Goal: Task Accomplishment & Management: Manage account settings

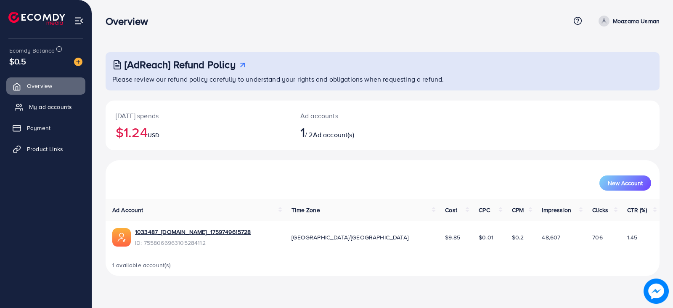
click at [51, 112] on link "My ad accounts" at bounding box center [45, 106] width 79 height 17
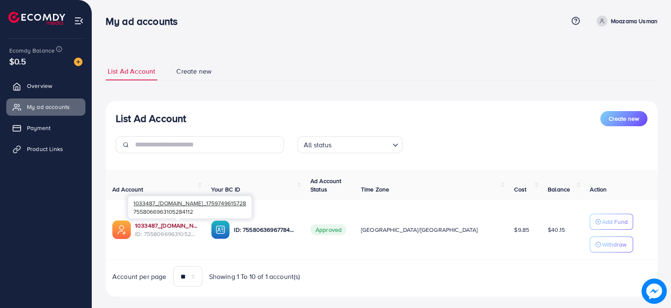
click at [176, 225] on link "1033487_[DOMAIN_NAME]_1759749615728" at bounding box center [166, 225] width 63 height 8
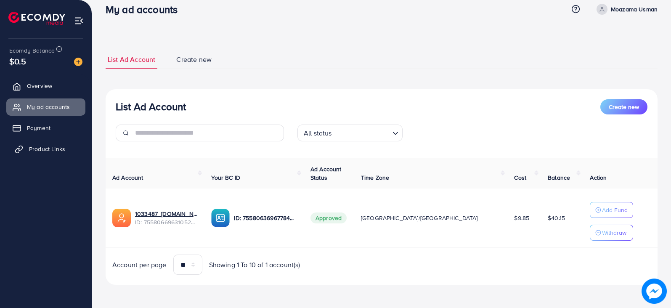
click at [53, 150] on span "Product Links" at bounding box center [47, 149] width 36 height 8
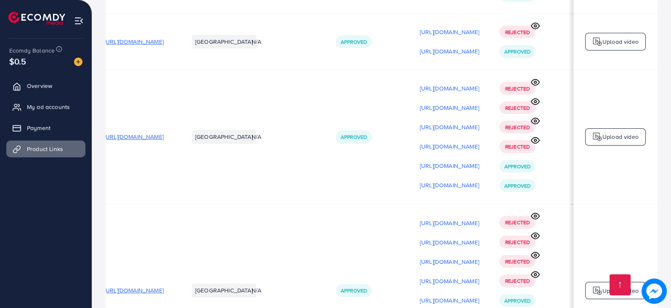
scroll to position [0, 50]
click at [159, 141] on span "[URL][DOMAIN_NAME]" at bounding box center [133, 137] width 59 height 8
click at [439, 169] on p "[URL][DOMAIN_NAME]" at bounding box center [449, 166] width 59 height 10
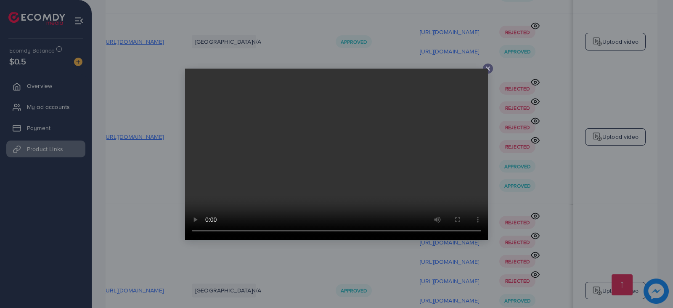
click at [488, 69] on icon at bounding box center [488, 68] width 7 height 7
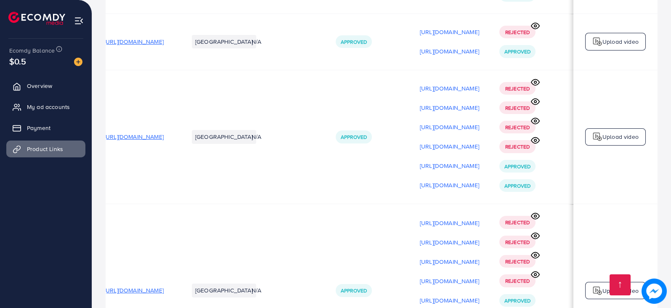
scroll to position [0, 0]
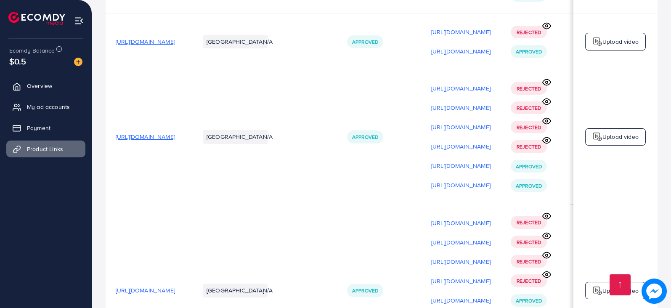
click at [175, 140] on span "[URL][DOMAIN_NAME]" at bounding box center [145, 137] width 59 height 8
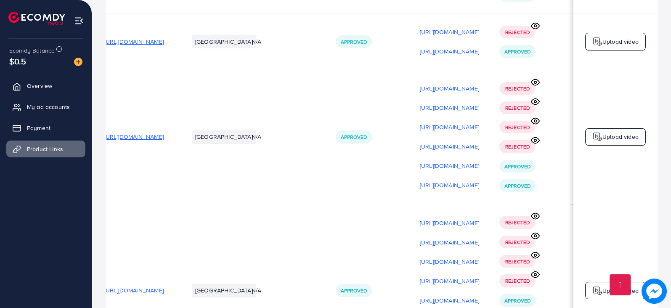
scroll to position [0, 116]
click at [431, 185] on p "[URL][DOMAIN_NAME]" at bounding box center [449, 185] width 59 height 10
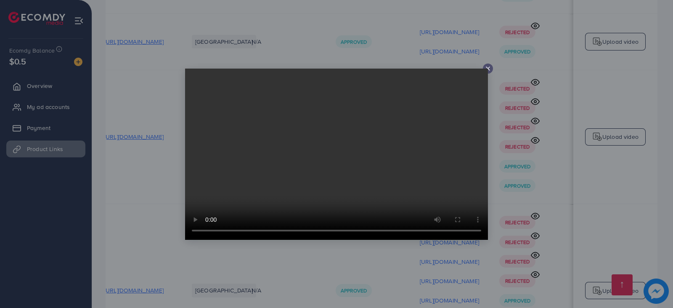
click at [488, 72] on div at bounding box center [488, 69] width 10 height 10
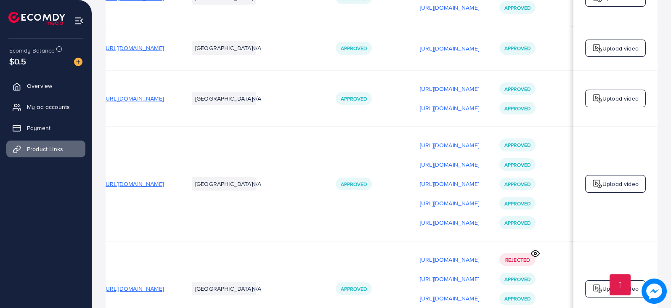
scroll to position [0, 55]
click at [158, 100] on span "[URL][DOMAIN_NAME]" at bounding box center [133, 98] width 59 height 8
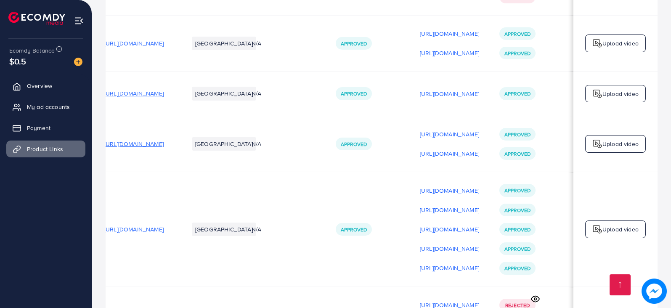
scroll to position [0, 116]
click at [436, 136] on p "[URL][DOMAIN_NAME]" at bounding box center [449, 134] width 59 height 10
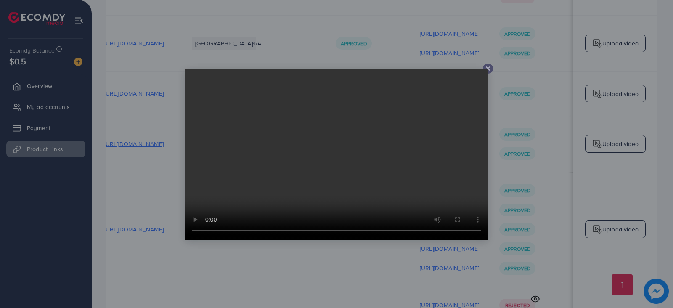
click at [395, 85] on video at bounding box center [336, 154] width 303 height 171
click at [489, 67] on line at bounding box center [488, 68] width 3 height 3
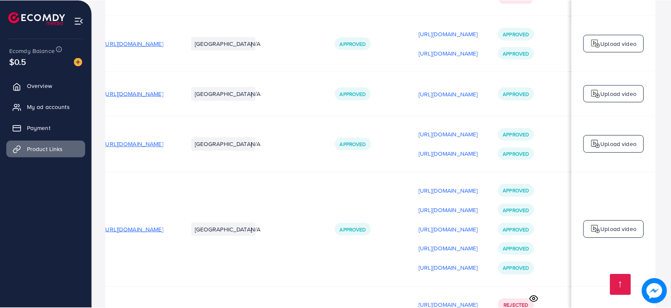
scroll to position [0, 114]
click at [421, 156] on p "[URL][DOMAIN_NAME]" at bounding box center [449, 154] width 59 height 10
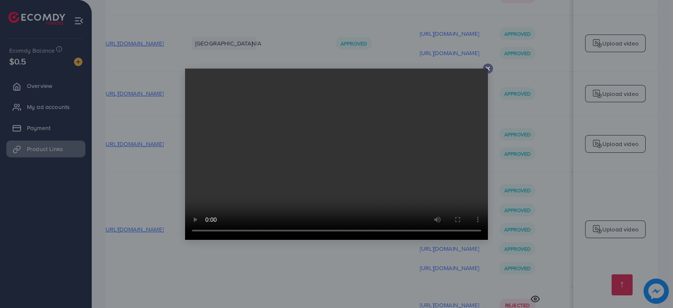
click at [376, 87] on video at bounding box center [336, 154] width 303 height 171
click at [488, 67] on icon at bounding box center [488, 68] width 7 height 7
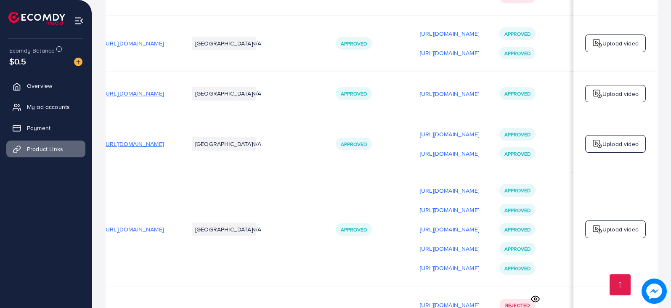
click at [113, 146] on span "[URL][DOMAIN_NAME]" at bounding box center [133, 144] width 59 height 8
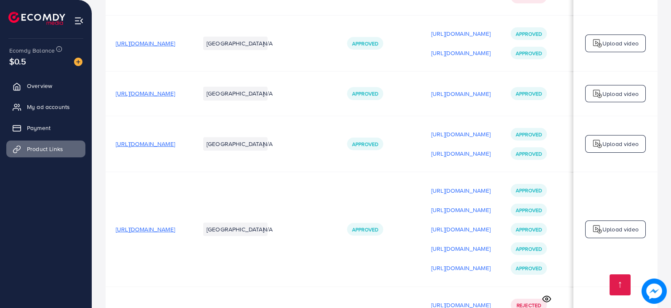
scroll to position [1, 0]
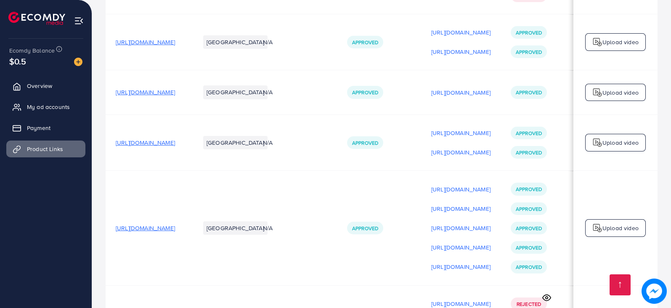
click at [175, 230] on span "[URL][DOMAIN_NAME]" at bounding box center [145, 228] width 59 height 8
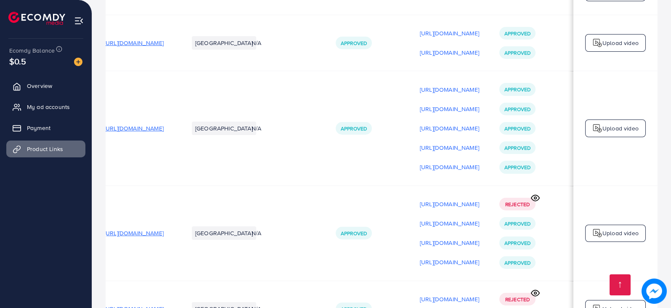
scroll to position [0, 116]
click at [420, 87] on p "[URL][DOMAIN_NAME]" at bounding box center [449, 89] width 59 height 10
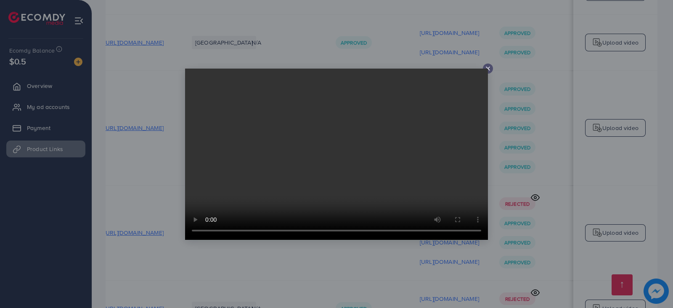
click at [417, 77] on video at bounding box center [336, 154] width 303 height 171
click at [492, 69] on div at bounding box center [488, 69] width 10 height 10
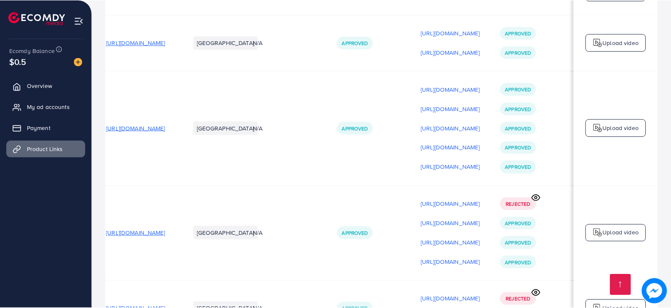
scroll to position [0, 114]
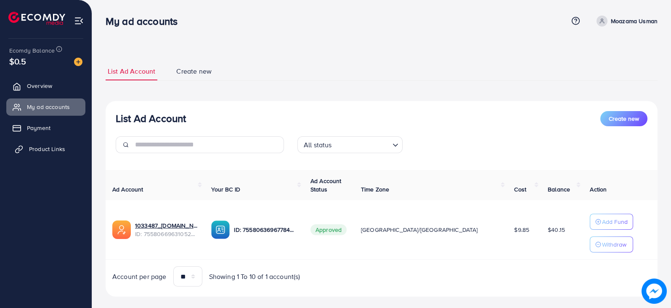
click at [53, 147] on span "Product Links" at bounding box center [47, 149] width 36 height 8
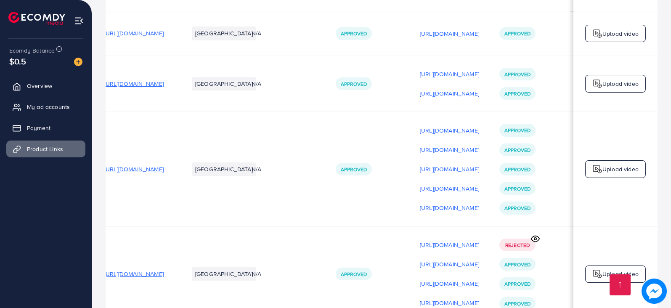
scroll to position [297, 0]
click at [432, 154] on p "[URL][DOMAIN_NAME]" at bounding box center [449, 150] width 59 height 10
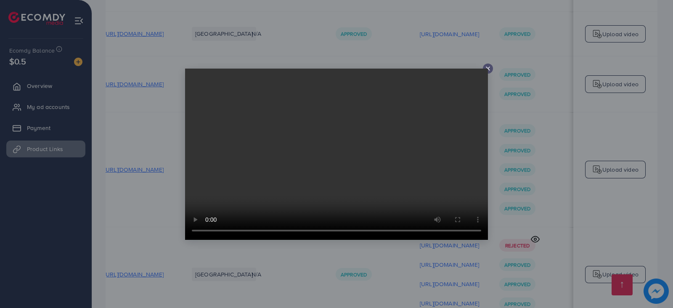
click at [489, 70] on icon at bounding box center [488, 68] width 7 height 7
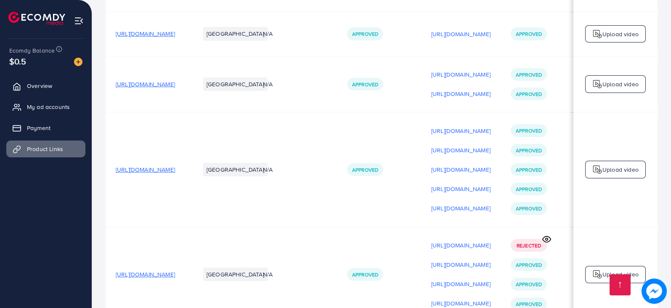
scroll to position [0, 116]
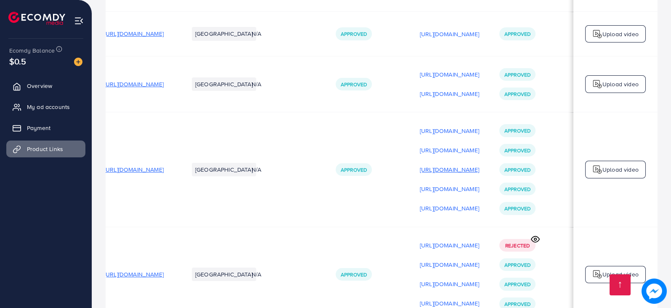
click at [423, 173] on p "[URL][DOMAIN_NAME]" at bounding box center [449, 170] width 59 height 10
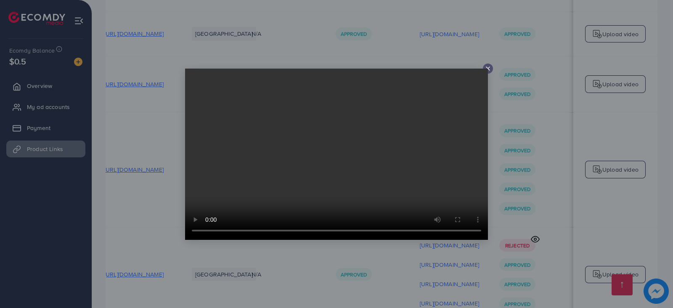
click at [424, 81] on video at bounding box center [336, 154] width 303 height 171
click at [487, 67] on icon at bounding box center [488, 68] width 7 height 7
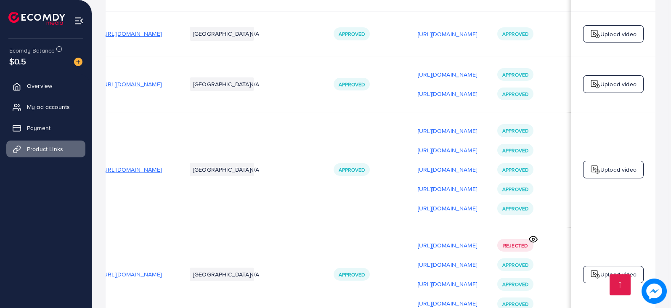
scroll to position [0, 114]
click at [427, 175] on p "[URL][DOMAIN_NAME]" at bounding box center [449, 170] width 59 height 10
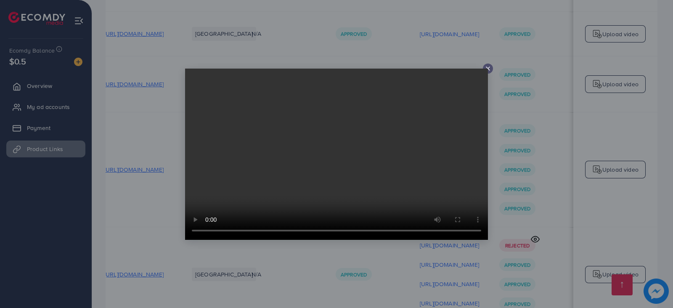
click at [489, 69] on line at bounding box center [488, 68] width 3 height 3
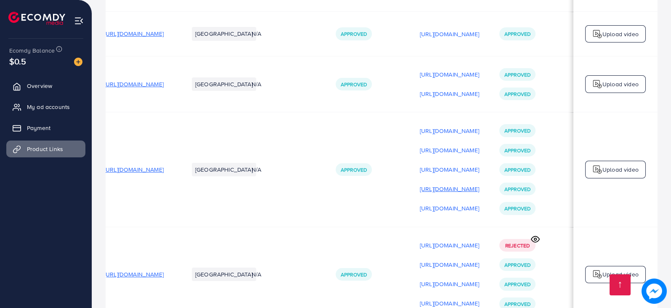
click at [423, 192] on p "[URL][DOMAIN_NAME]" at bounding box center [449, 189] width 59 height 10
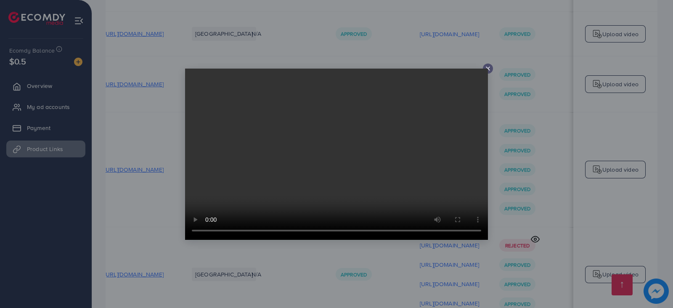
click at [488, 68] on line at bounding box center [488, 68] width 3 height 3
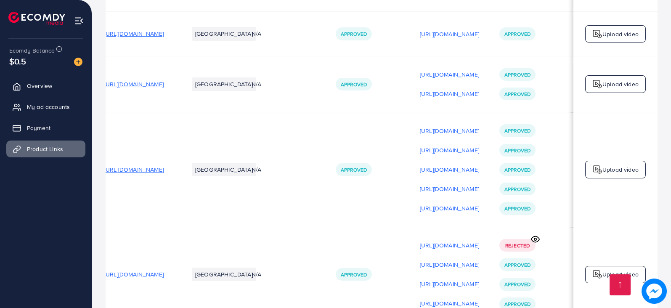
click at [421, 210] on p "[URL][DOMAIN_NAME]" at bounding box center [449, 208] width 59 height 10
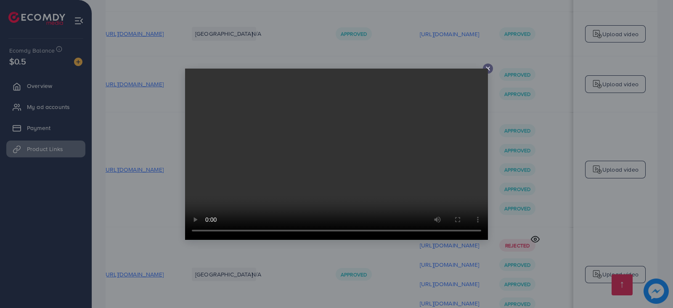
click at [486, 67] on icon at bounding box center [488, 68] width 7 height 7
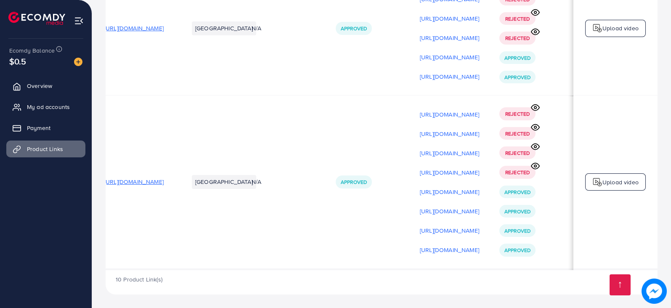
scroll to position [1, 0]
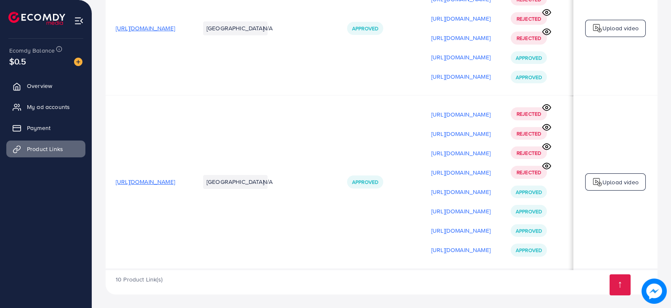
click at [175, 181] on span "[URL][DOMAIN_NAME]" at bounding box center [145, 182] width 59 height 8
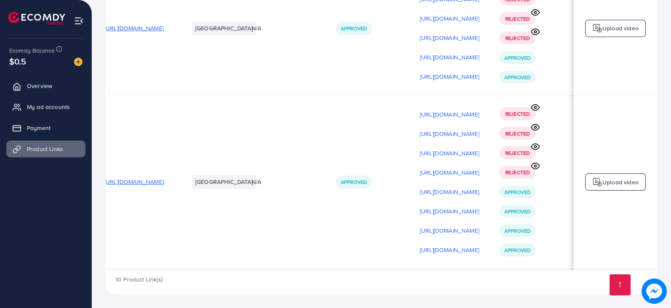
scroll to position [1, 108]
click at [449, 188] on p "[URL][DOMAIN_NAME]" at bounding box center [449, 192] width 59 height 10
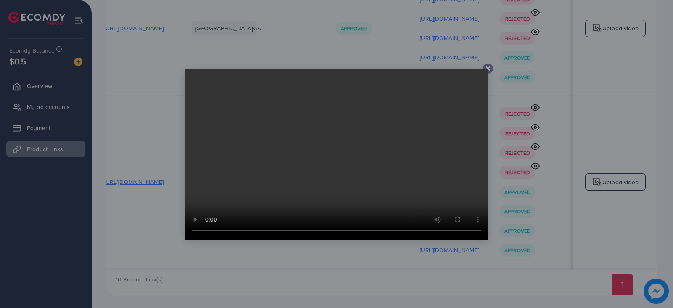
click at [488, 68] on icon at bounding box center [488, 68] width 7 height 7
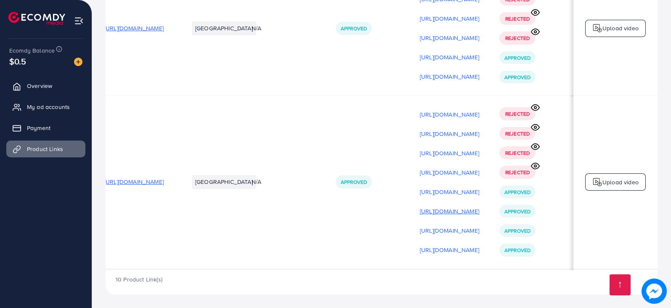
click at [439, 213] on p "[URL][DOMAIN_NAME]" at bounding box center [449, 211] width 59 height 10
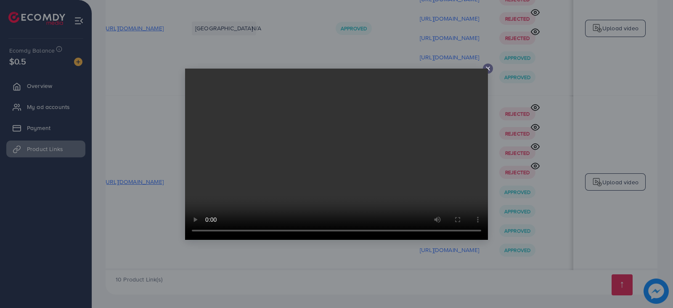
click at [488, 67] on icon at bounding box center [488, 68] width 7 height 7
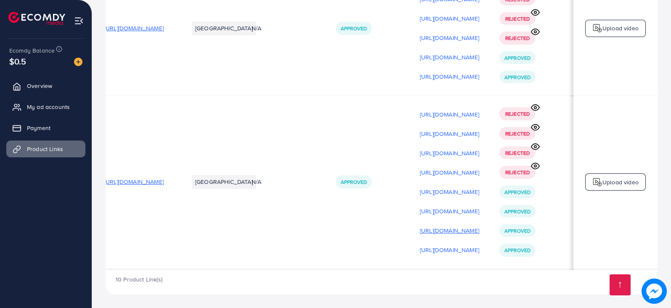
click at [439, 229] on p "[URL][DOMAIN_NAME]" at bounding box center [449, 231] width 59 height 10
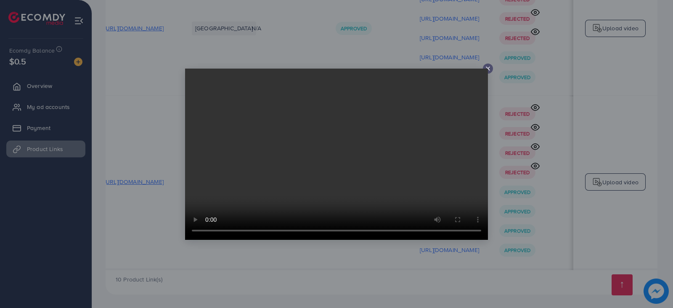
click at [488, 68] on line at bounding box center [488, 68] width 3 height 3
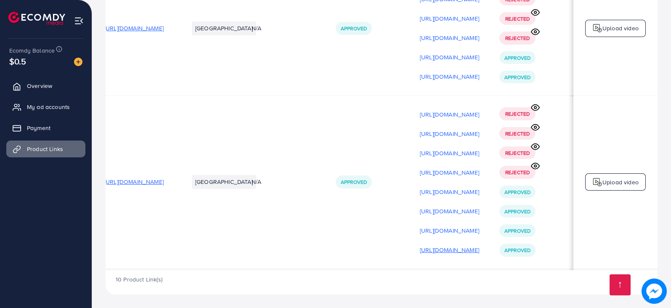
click at [434, 245] on p "[URL][DOMAIN_NAME]" at bounding box center [449, 250] width 59 height 10
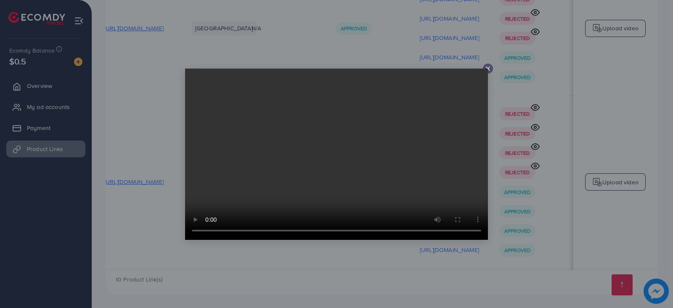
click at [488, 70] on icon at bounding box center [488, 68] width 7 height 7
